Goal: Information Seeking & Learning: Learn about a topic

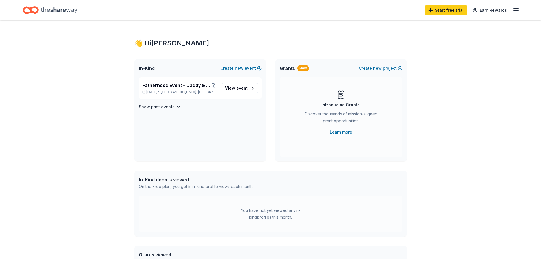
click at [517, 12] on icon "button" at bounding box center [515, 10] width 7 height 7
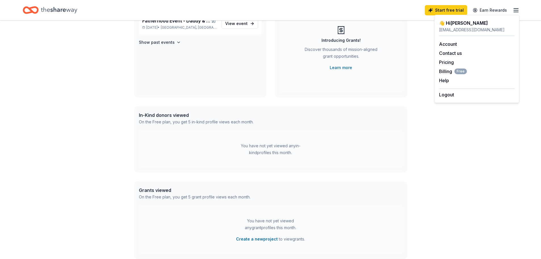
scroll to position [85, 0]
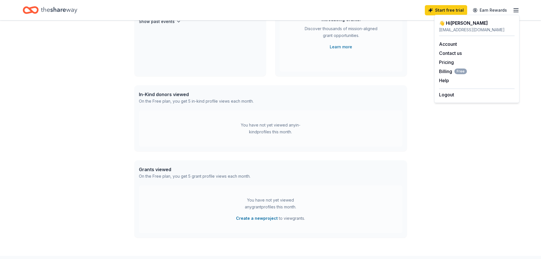
click at [415, 180] on div "👋 Hi Muriel In-Kind Create new event Fatherhood Event - Daddy & Me Pinata Night…" at bounding box center [270, 95] width 291 height 320
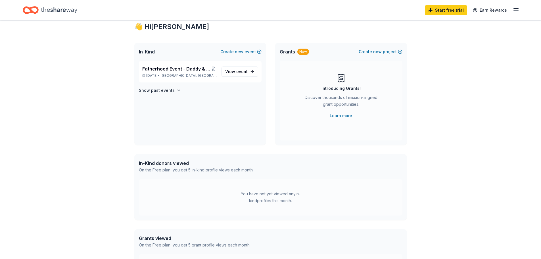
scroll to position [0, 0]
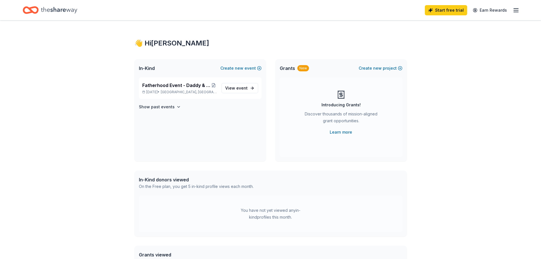
click at [68, 12] on icon "Home" at bounding box center [59, 10] width 36 height 12
click at [51, 12] on icon "Home" at bounding box center [59, 10] width 36 height 12
click at [515, 10] on line "button" at bounding box center [515, 10] width 5 height 0
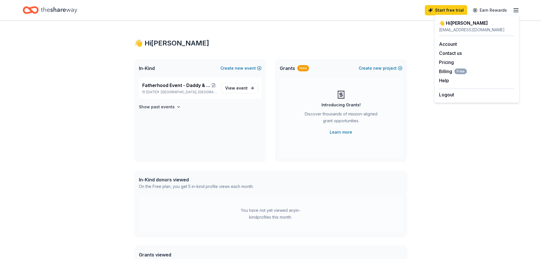
click at [287, 68] on span "Grants" at bounding box center [287, 68] width 15 height 7
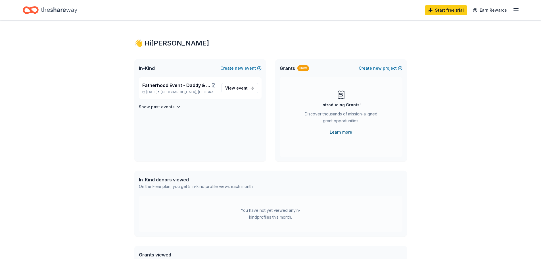
click at [343, 134] on link "Learn more" at bounding box center [340, 132] width 22 height 7
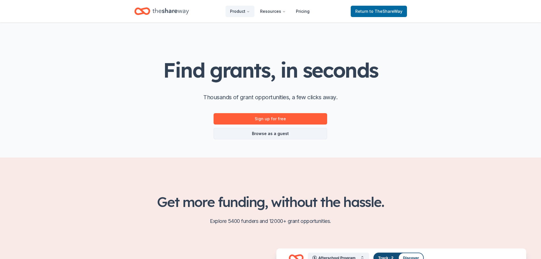
drag, startPoint x: 298, startPoint y: 133, endPoint x: 301, endPoint y: 132, distance: 3.1
click at [298, 133] on link "Browse as a guest" at bounding box center [270, 133] width 114 height 11
click at [268, 135] on link "Browse as a guest" at bounding box center [270, 133] width 114 height 11
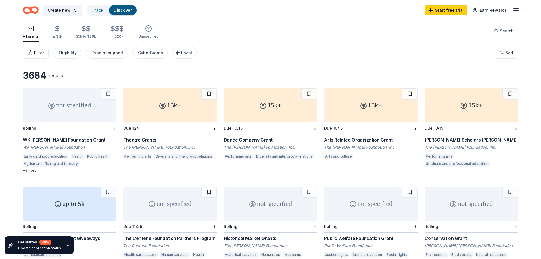
click at [35, 55] on span "Filter" at bounding box center [39, 52] width 10 height 7
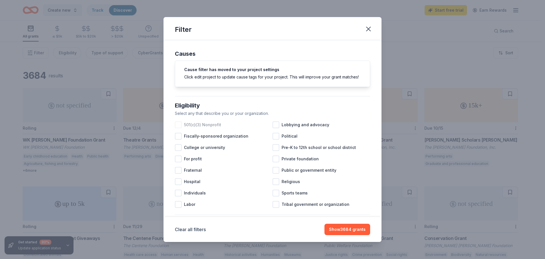
click at [179, 128] on div at bounding box center [178, 124] width 7 height 7
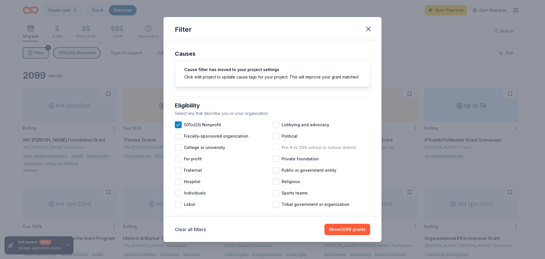
click at [274, 151] on div at bounding box center [275, 147] width 7 height 7
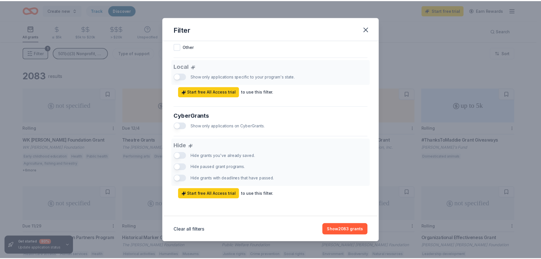
scroll to position [312, 0]
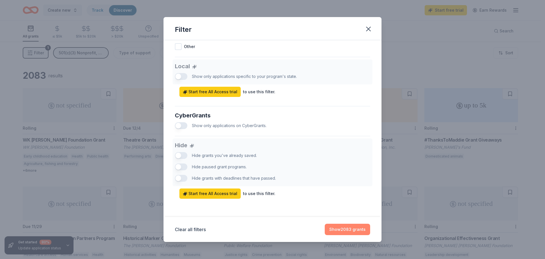
click at [345, 232] on button "Show 2083 grants" at bounding box center [347, 228] width 45 height 11
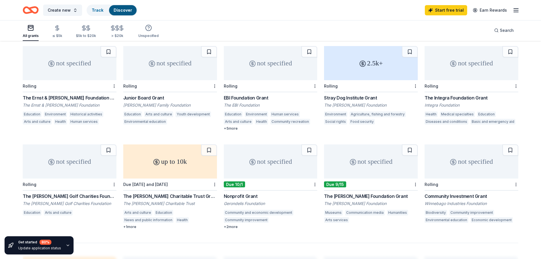
scroll to position [166, 0]
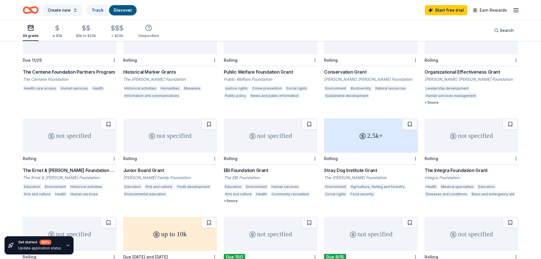
click at [518, 9] on line "button" at bounding box center [515, 9] width 5 height 0
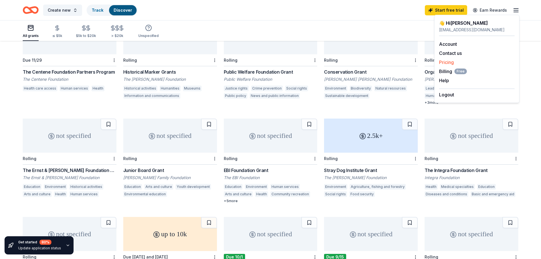
click at [449, 62] on link "Pricing" at bounding box center [446, 62] width 15 height 6
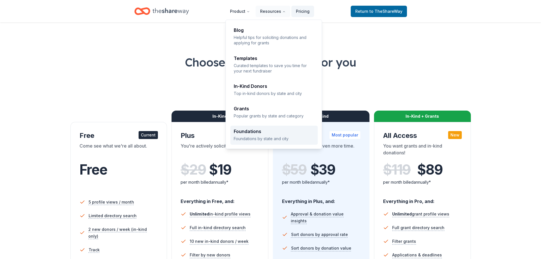
click at [279, 138] on p "Foundations by state and city" at bounding box center [274, 138] width 81 height 5
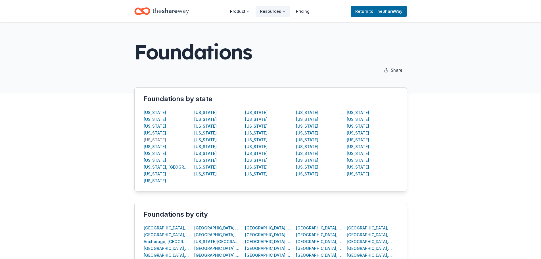
click at [153, 140] on div "California" at bounding box center [155, 139] width 22 height 7
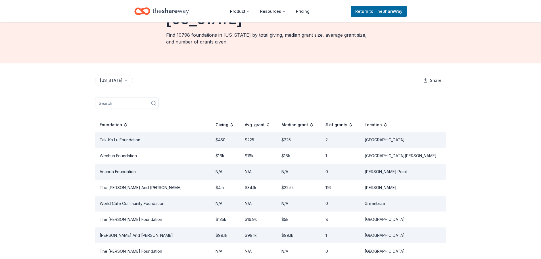
scroll to position [57, 0]
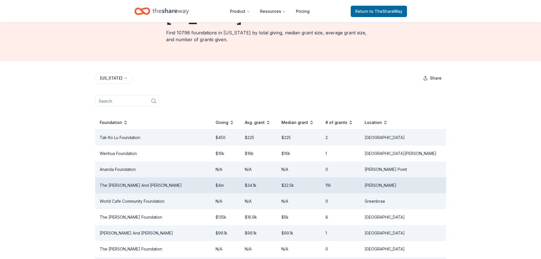
click at [429, 177] on td "Campbell" at bounding box center [403, 185] width 86 height 16
click at [165, 177] on td "The Chris And Melody Malachowsky" at bounding box center [153, 185] width 116 height 16
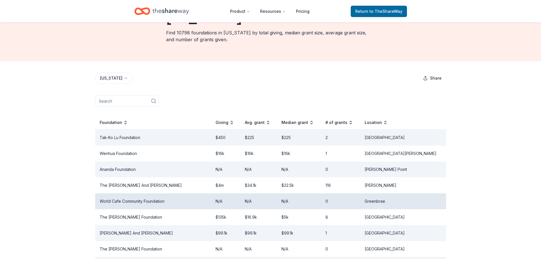
scroll to position [85, 0]
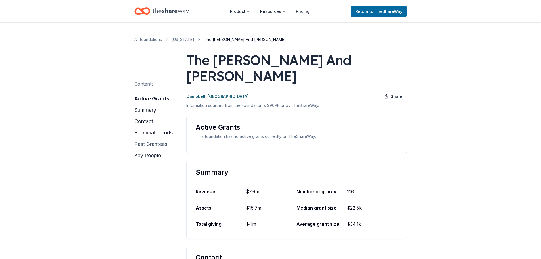
click at [162, 146] on button "past grantees" at bounding box center [150, 143] width 33 height 9
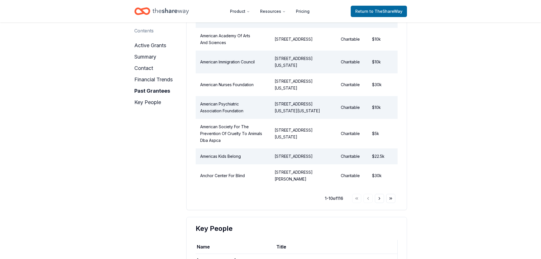
scroll to position [729, 0]
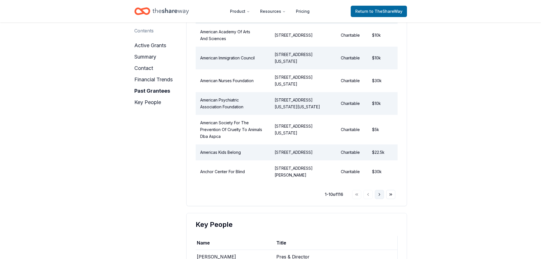
click at [378, 190] on button "Go to next page" at bounding box center [379, 194] width 9 height 9
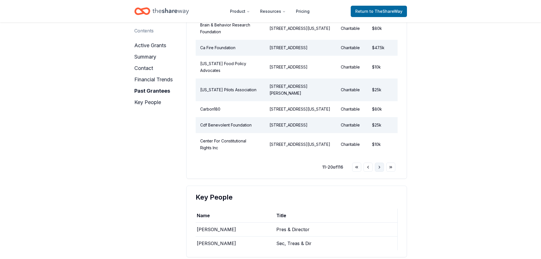
click at [379, 171] on button "Go to next page" at bounding box center [379, 166] width 9 height 9
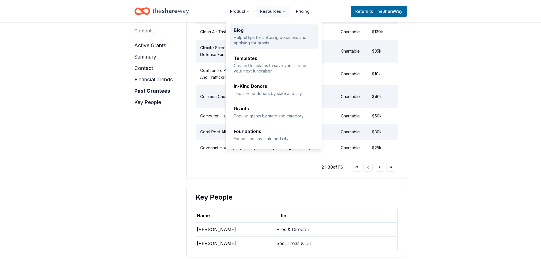
click at [268, 42] on p "Helpful tips for soliciting donations and applying for grants" at bounding box center [274, 40] width 81 height 11
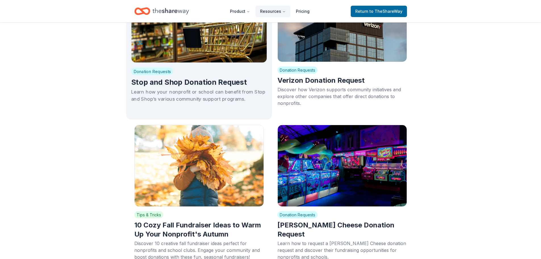
scroll to position [823, 0]
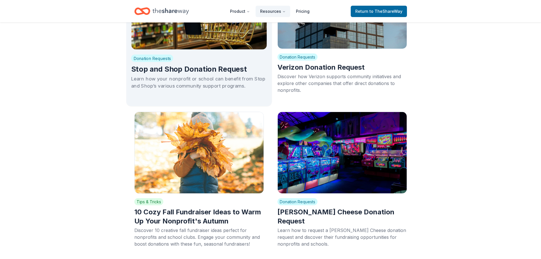
click at [251, 54] on div "Donation Requests Stop and Shop Donation Request Learn how your nonprofit or sc…" at bounding box center [199, 72] width 136 height 44
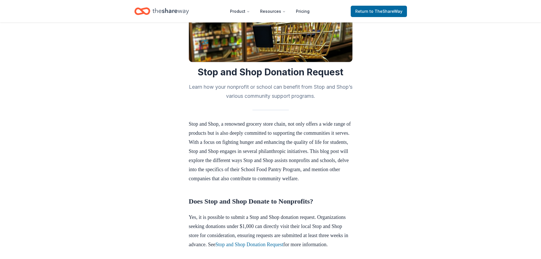
scroll to position [114, 0]
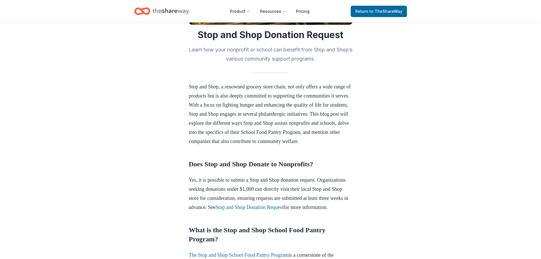
scroll to position [823, 0]
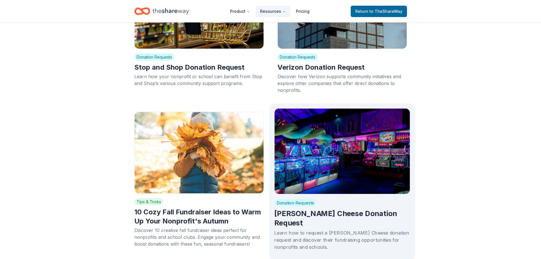
click at [406, 199] on div "Donation Requests [PERSON_NAME] Cheese Donation Request Learn how to request a …" at bounding box center [342, 224] width 136 height 61
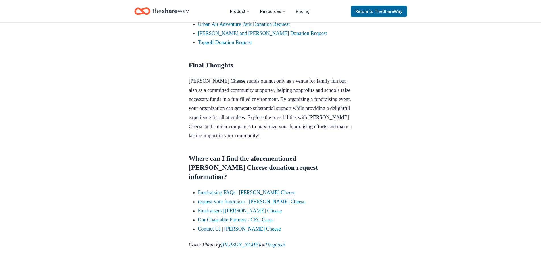
scroll to position [624, 0]
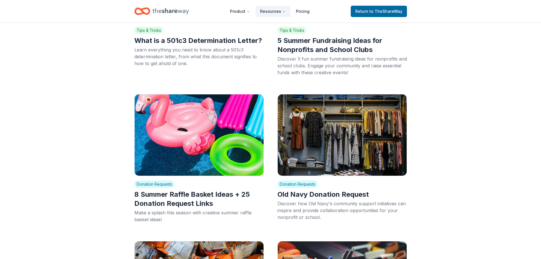
scroll to position [1447, 0]
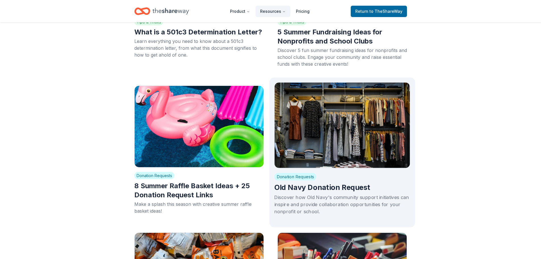
click at [399, 182] on h2 "Old Navy Donation Request" at bounding box center [342, 187] width 136 height 10
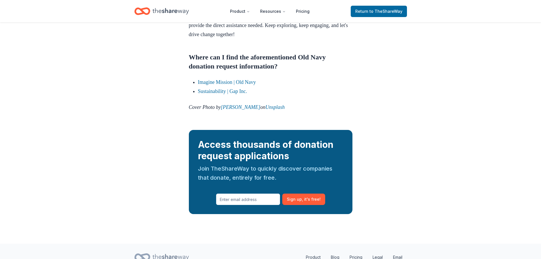
scroll to position [482, 0]
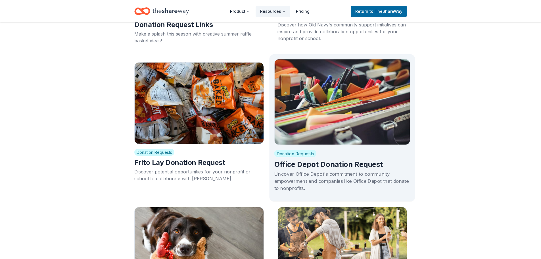
scroll to position [1618, 0]
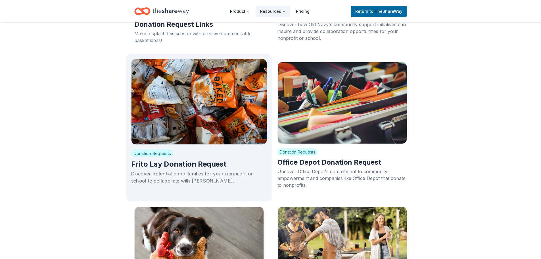
click at [235, 121] on img at bounding box center [199, 101] width 136 height 86
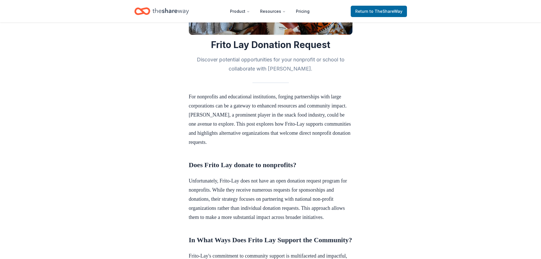
scroll to position [114, 0]
